Goal: Register for event/course

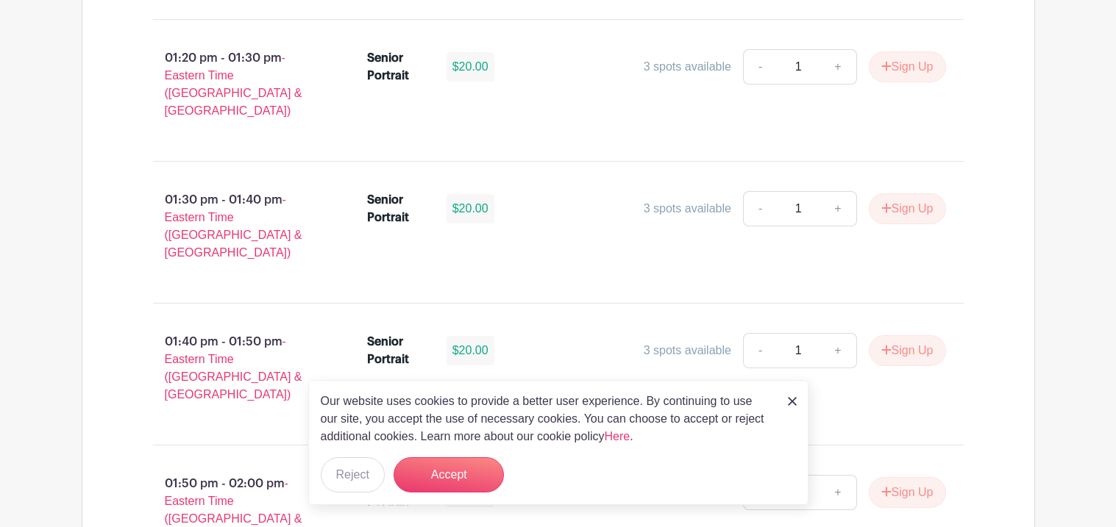
scroll to position [4946, 0]
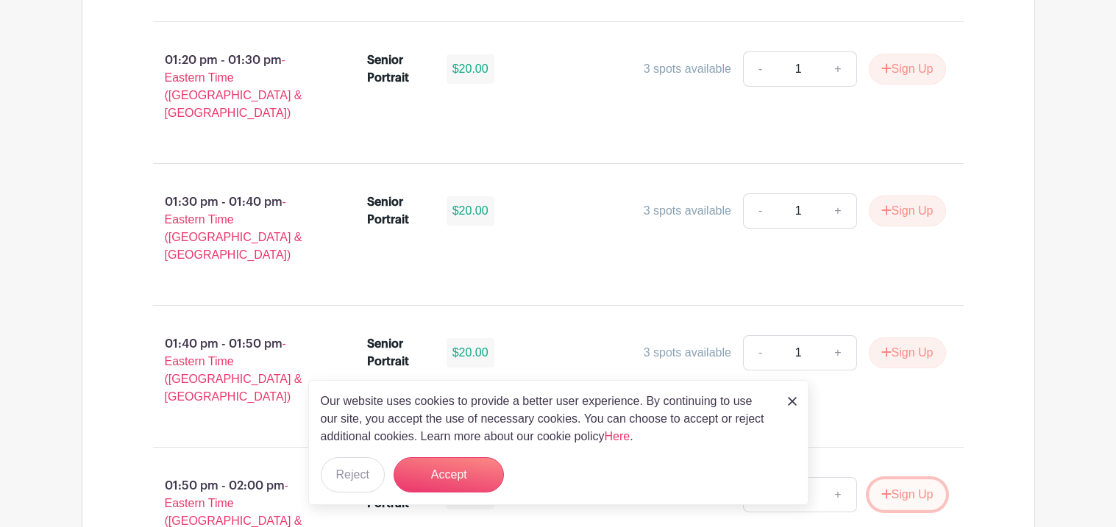
click at [893, 480] on button "Sign Up" at bounding box center [907, 495] width 77 height 31
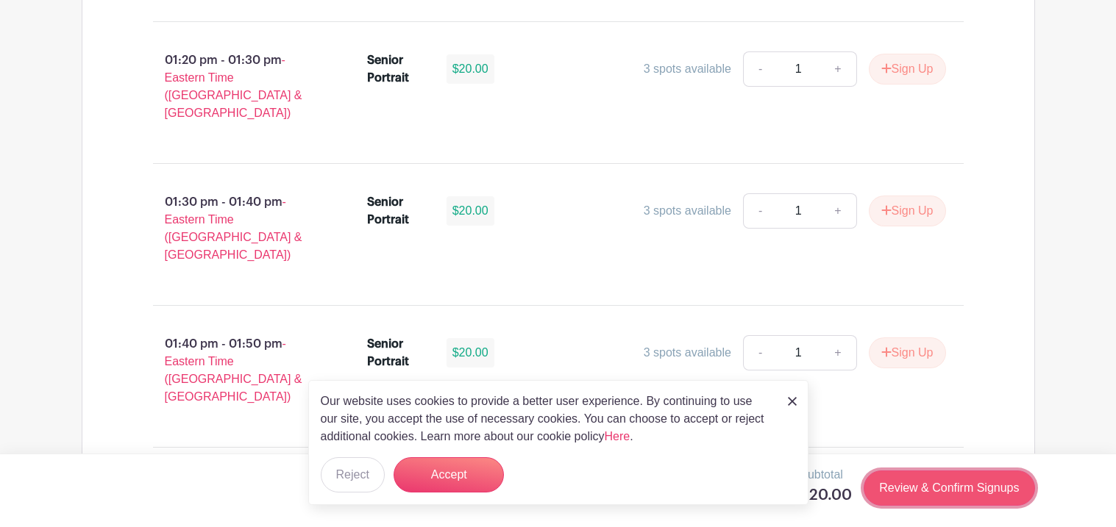
click at [940, 476] on link "Review & Confirm Signups" at bounding box center [949, 488] width 171 height 35
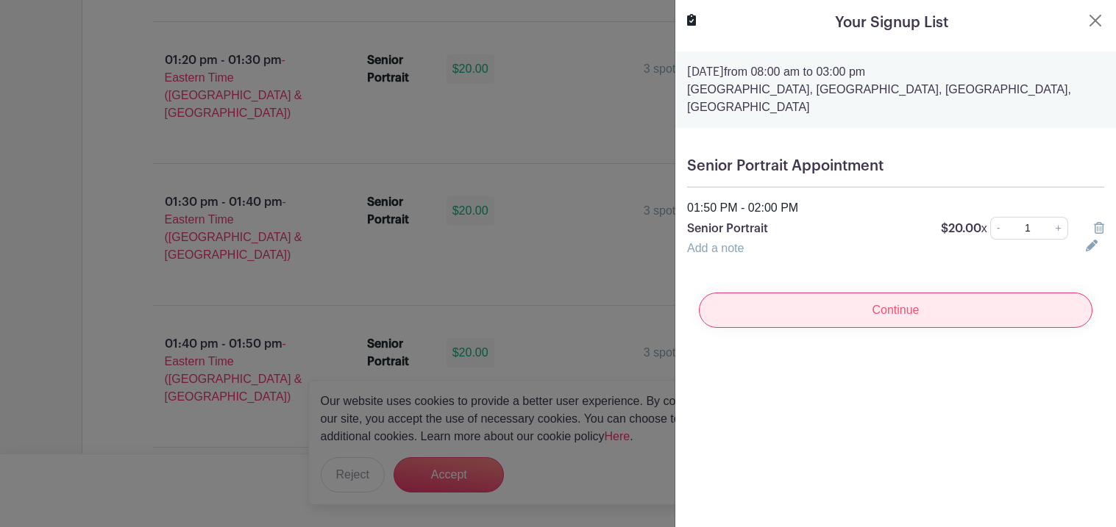
click at [939, 323] on input "Continue" at bounding box center [896, 310] width 394 height 35
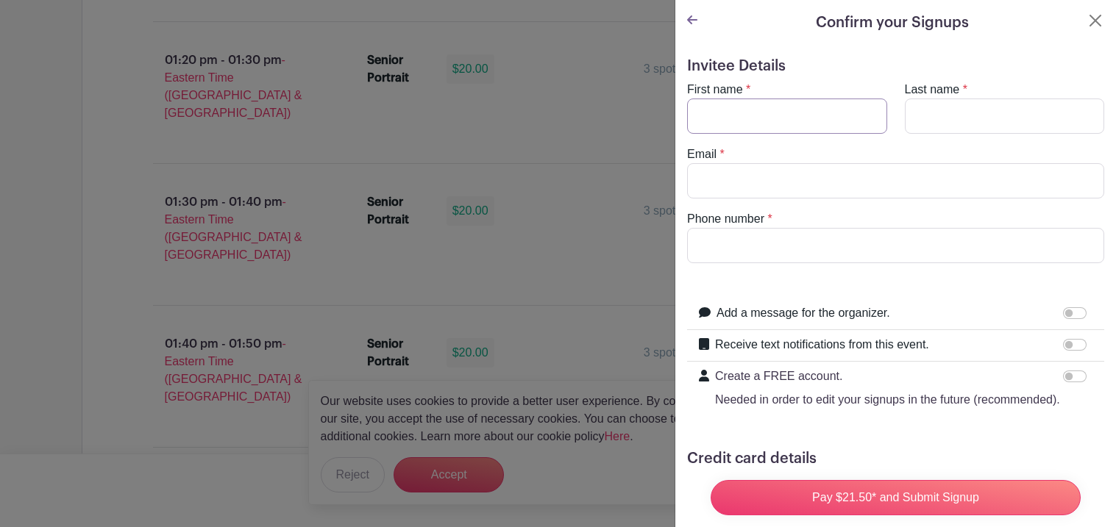
click at [802, 120] on input "First name" at bounding box center [787, 116] width 200 height 35
type input "[PERSON_NAME]"
click at [934, 106] on input "Last name" at bounding box center [1005, 116] width 200 height 35
type input "[PERSON_NAME]"
click at [877, 171] on input "Email" at bounding box center [895, 180] width 417 height 35
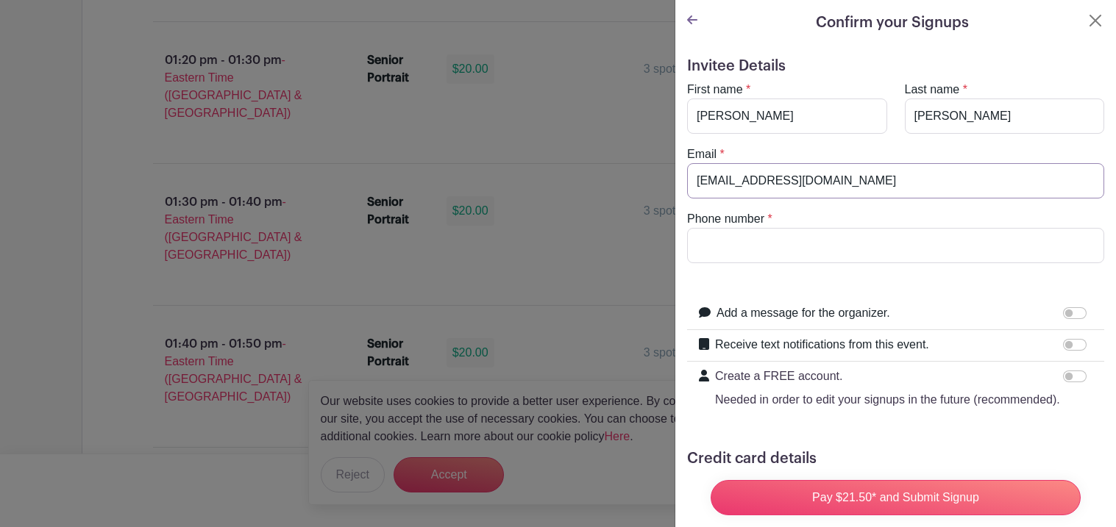
type input "[EMAIL_ADDRESS][DOMAIN_NAME]"
click at [841, 235] on input "Phone number" at bounding box center [895, 245] width 417 height 35
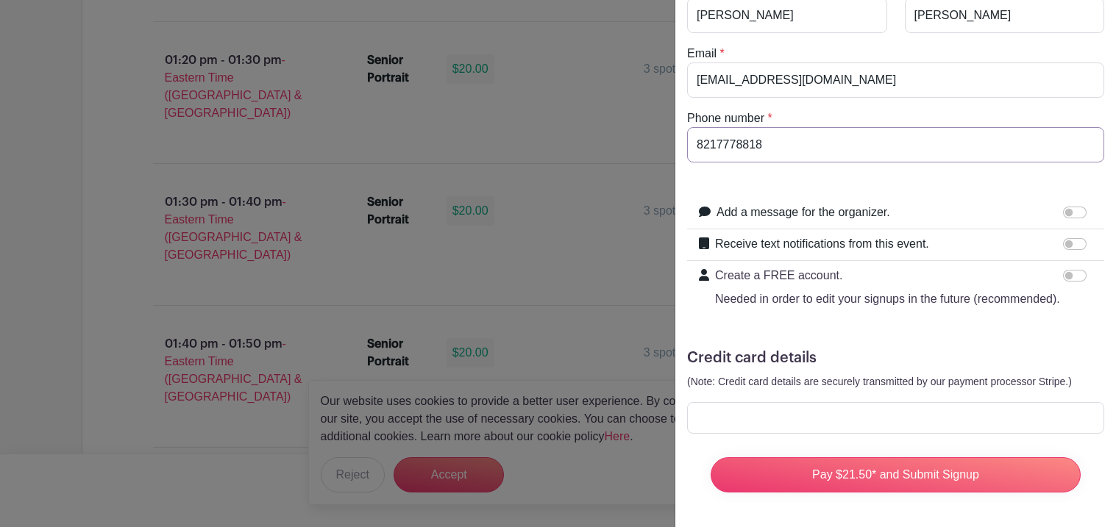
scroll to position [102, 0]
type input "8217778818"
click at [1069, 215] on input "Add a message for the organizer." at bounding box center [1075, 212] width 24 height 12
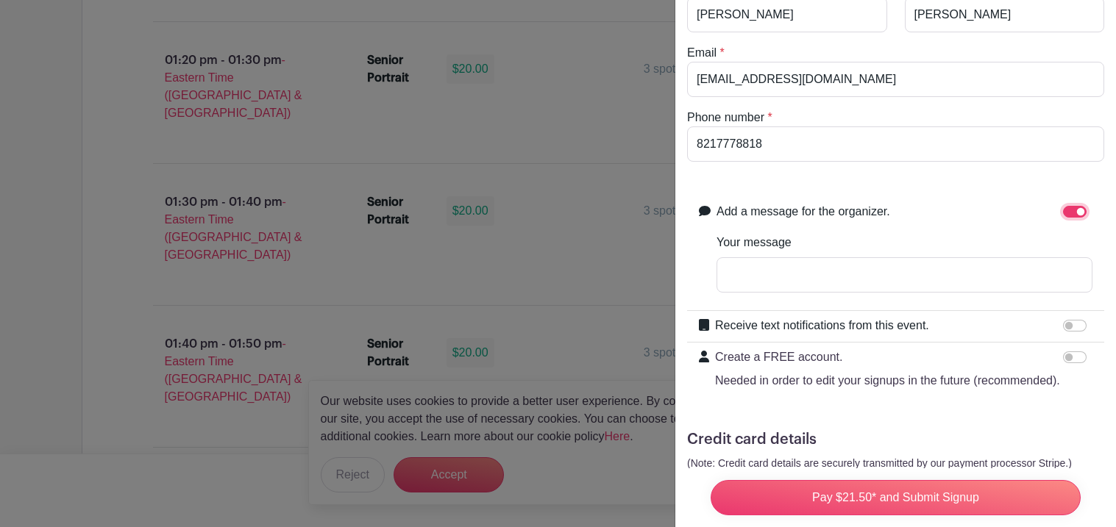
click at [1069, 215] on input "Add a message for the organizer." at bounding box center [1075, 212] width 24 height 12
checkbox input "false"
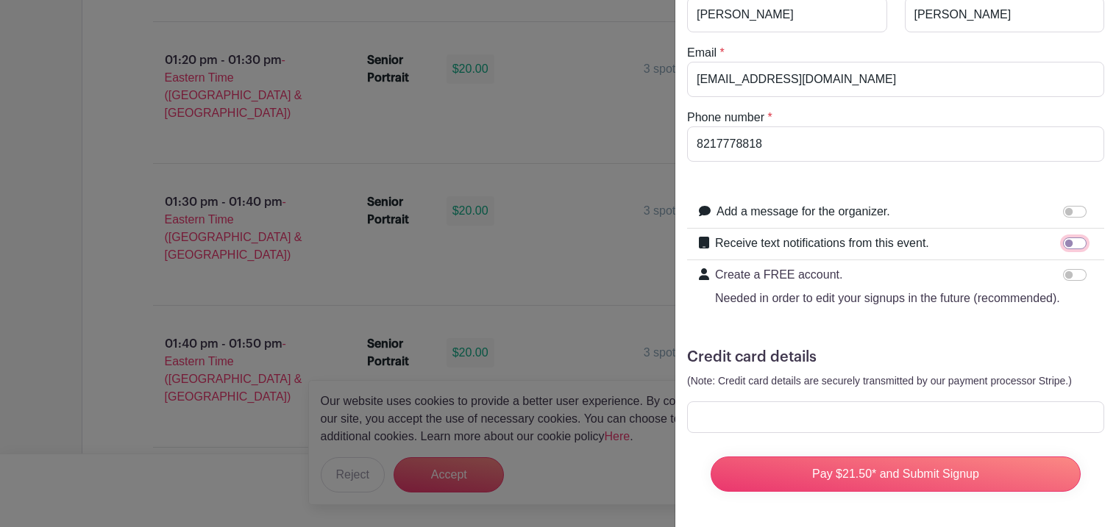
click at [1067, 242] on input "Receive text notifications from this event." at bounding box center [1075, 244] width 24 height 12
checkbox input "true"
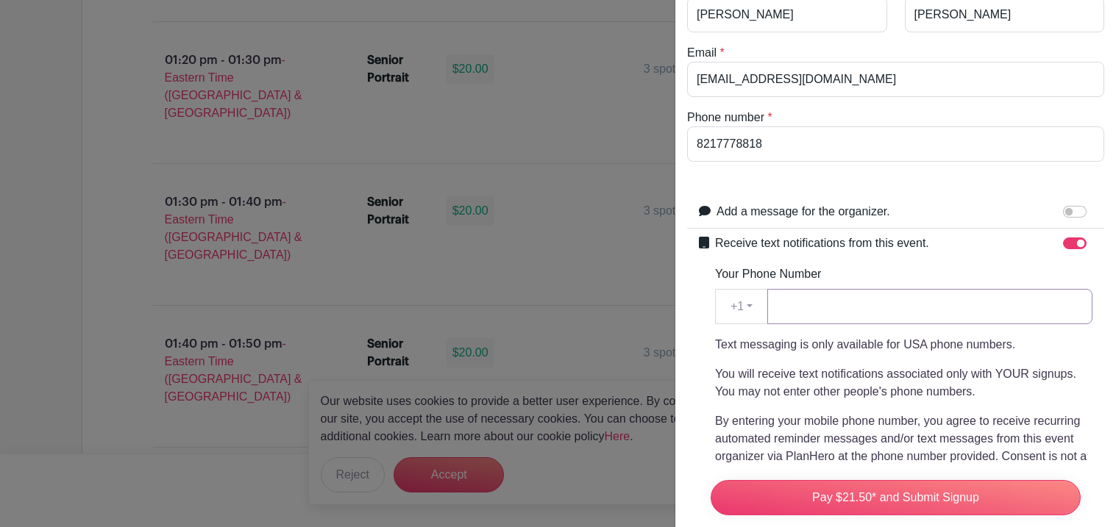
click at [882, 315] on input "Your Phone Number" at bounding box center [929, 306] width 325 height 35
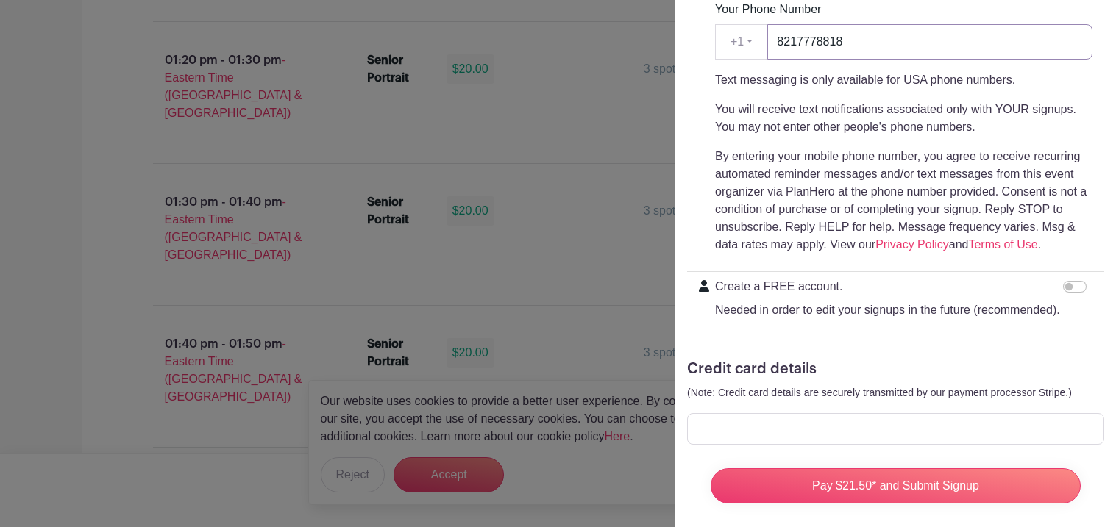
scroll to position [379, 0]
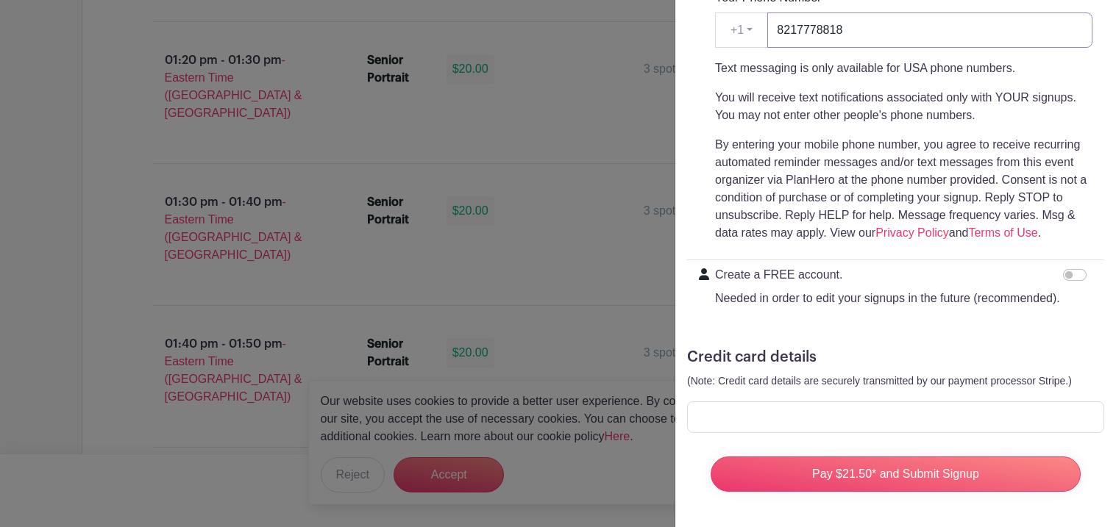
type input "8217778818"
click at [850, 397] on form "Invitee Details First name * [PERSON_NAME] Last name * [PERSON_NAME] Email * [E…" at bounding box center [895, 91] width 417 height 825
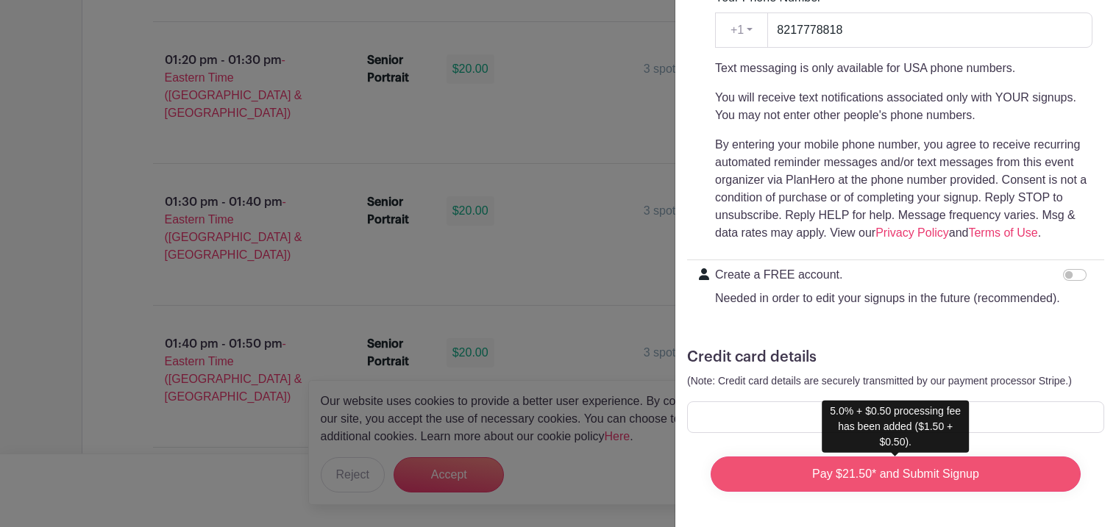
click at [956, 465] on input "Pay $21.50* and Submit Signup" at bounding box center [896, 474] width 370 height 35
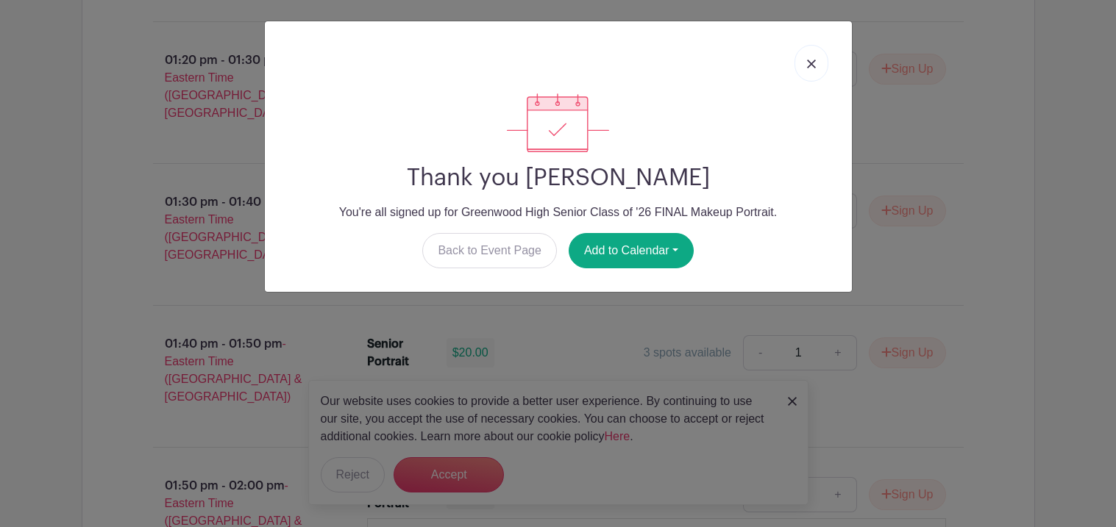
click at [816, 64] on link at bounding box center [811, 63] width 34 height 37
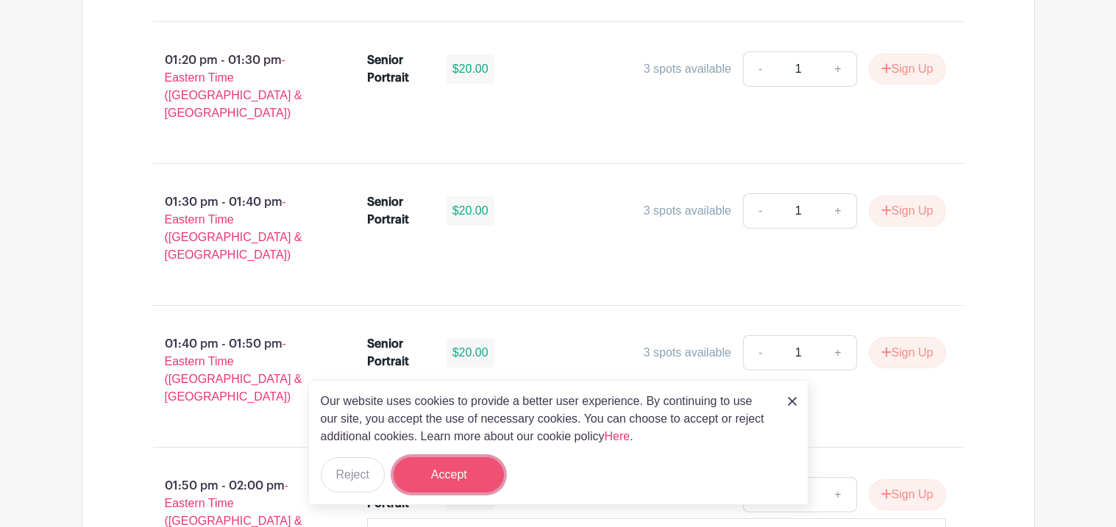
click at [462, 463] on button "Accept" at bounding box center [449, 475] width 110 height 35
